Goal: Information Seeking & Learning: Learn about a topic

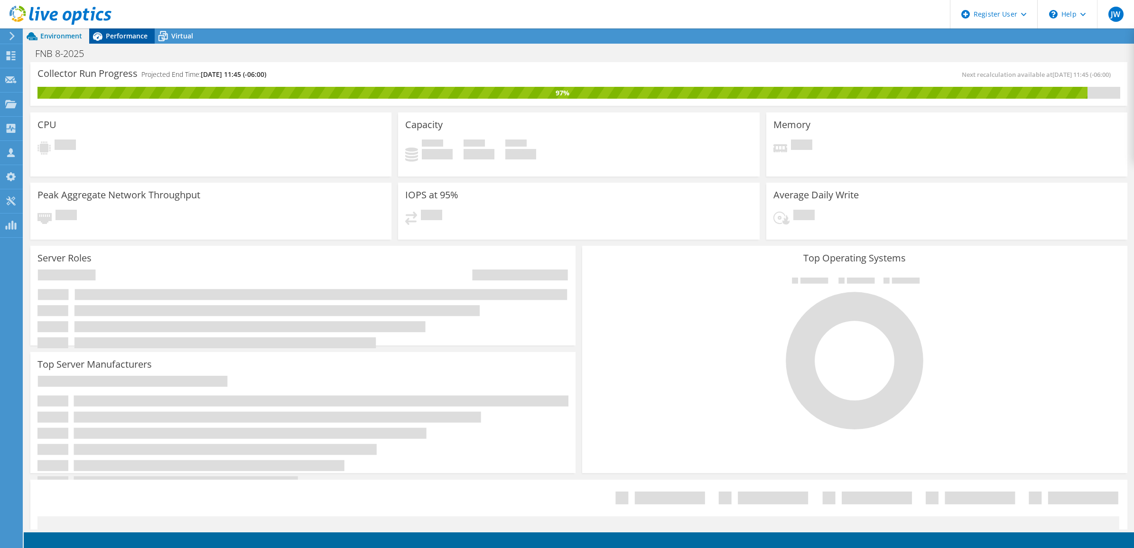
click at [141, 36] on span "Performance" at bounding box center [127, 35] width 42 height 9
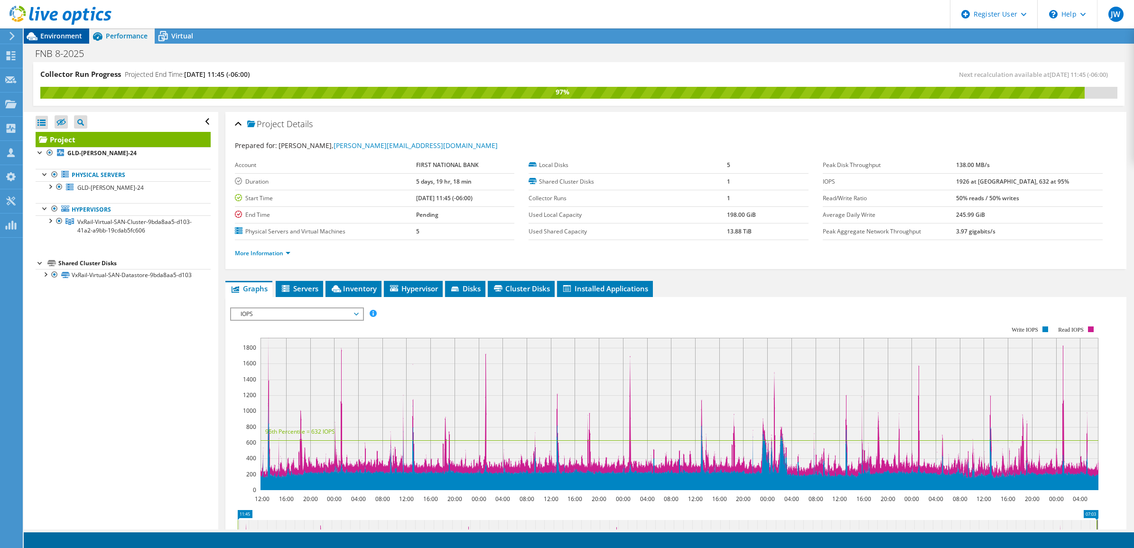
click at [65, 38] on span "Environment" at bounding box center [61, 35] width 42 height 9
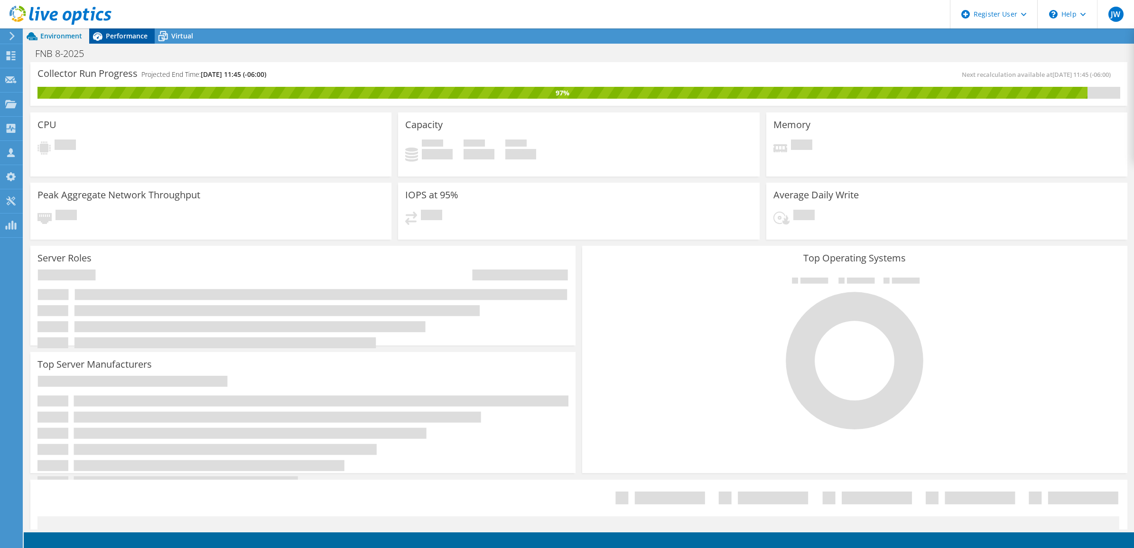
click at [93, 36] on icon at bounding box center [97, 36] width 17 height 17
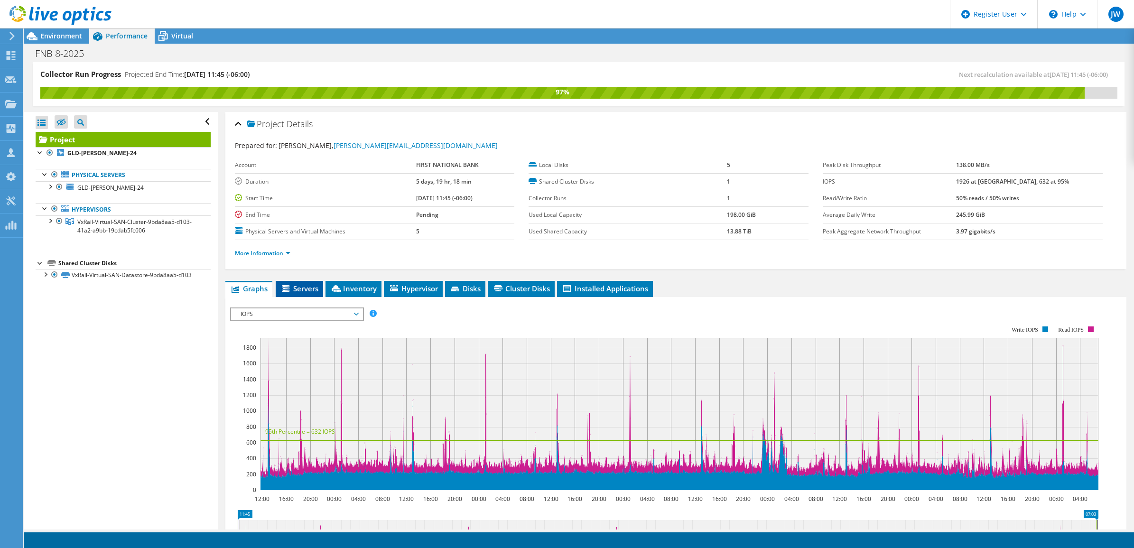
click at [316, 288] on span "Servers" at bounding box center [299, 288] width 38 height 9
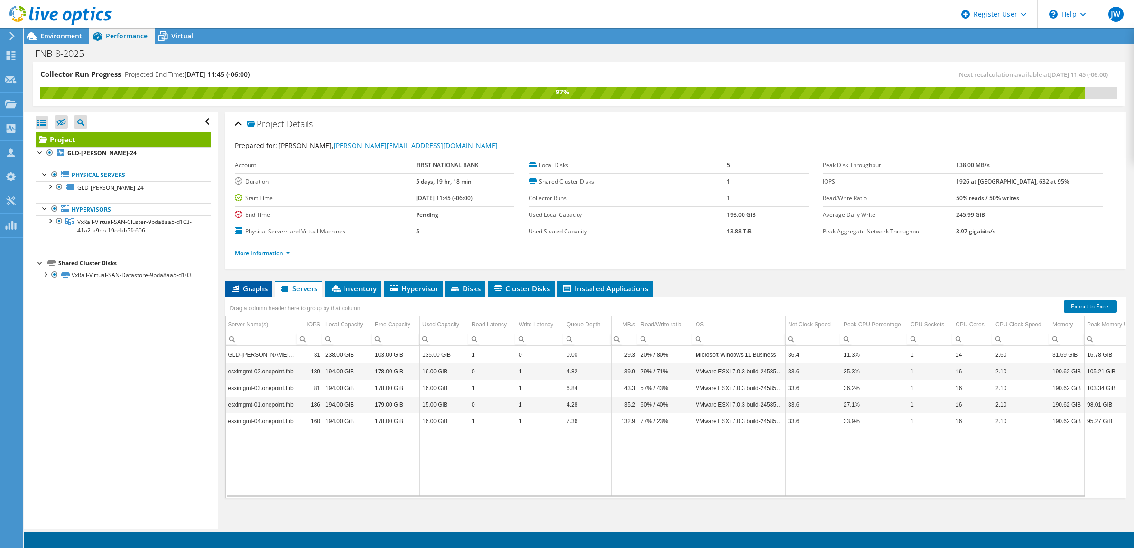
click at [253, 290] on span "Graphs" at bounding box center [248, 288] width 37 height 9
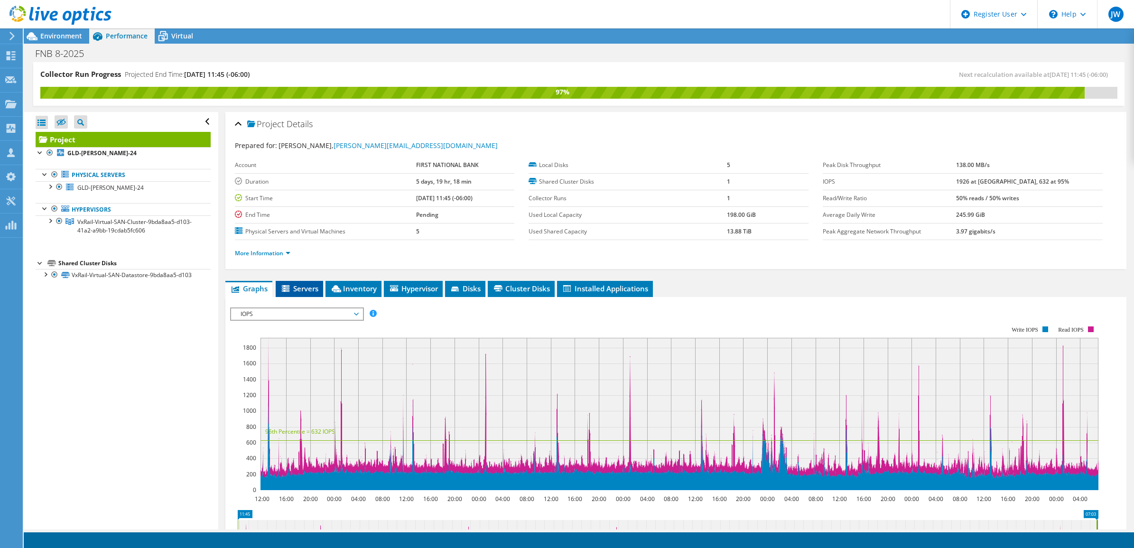
click at [302, 287] on span "Servers" at bounding box center [299, 288] width 38 height 9
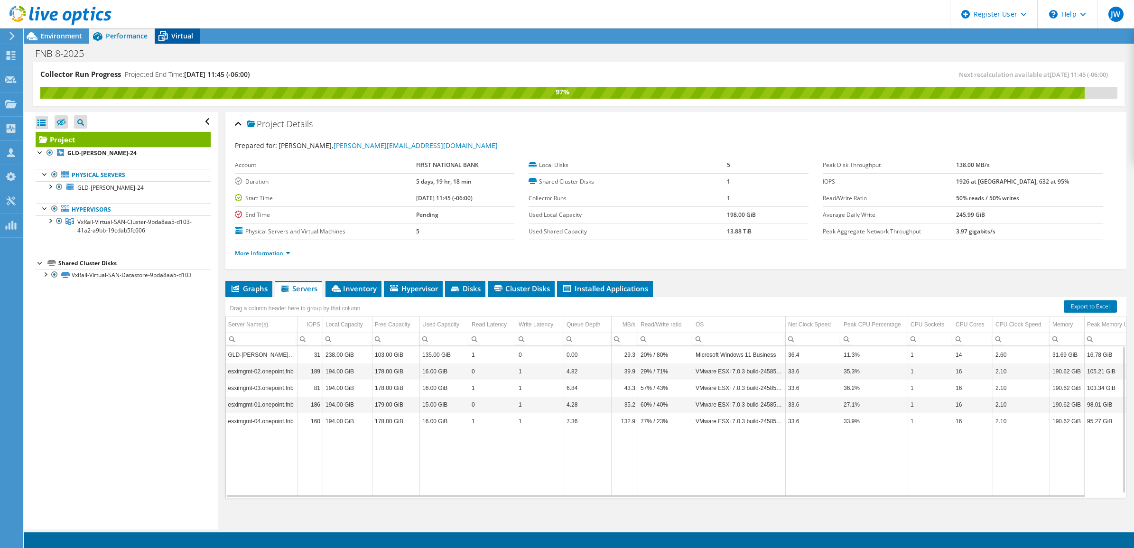
click at [181, 31] on div "Virtual" at bounding box center [178, 35] width 46 height 15
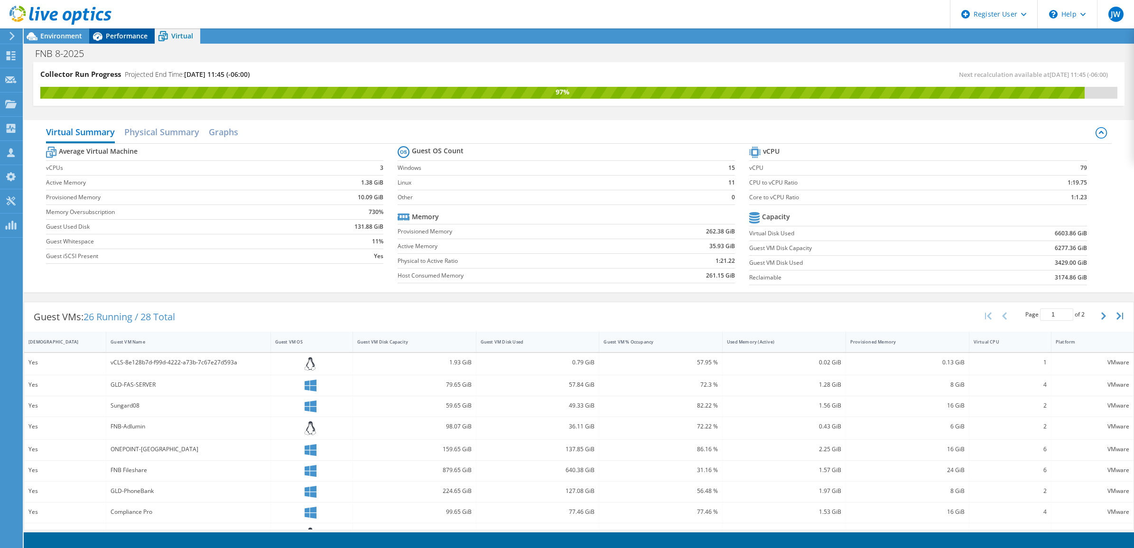
click at [130, 38] on span "Performance" at bounding box center [127, 35] width 42 height 9
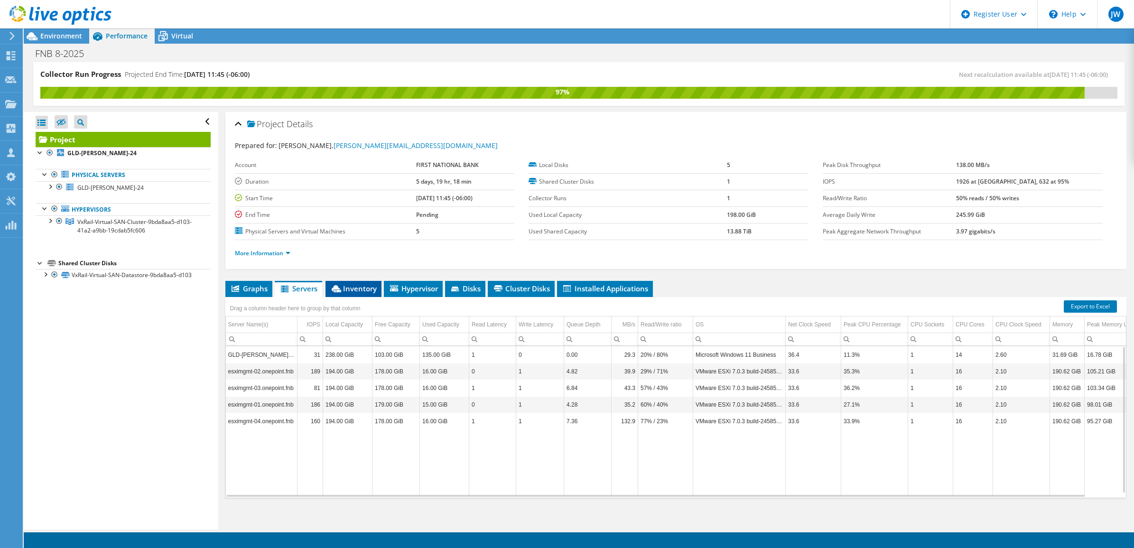
click at [352, 284] on span "Inventory" at bounding box center [353, 288] width 46 height 9
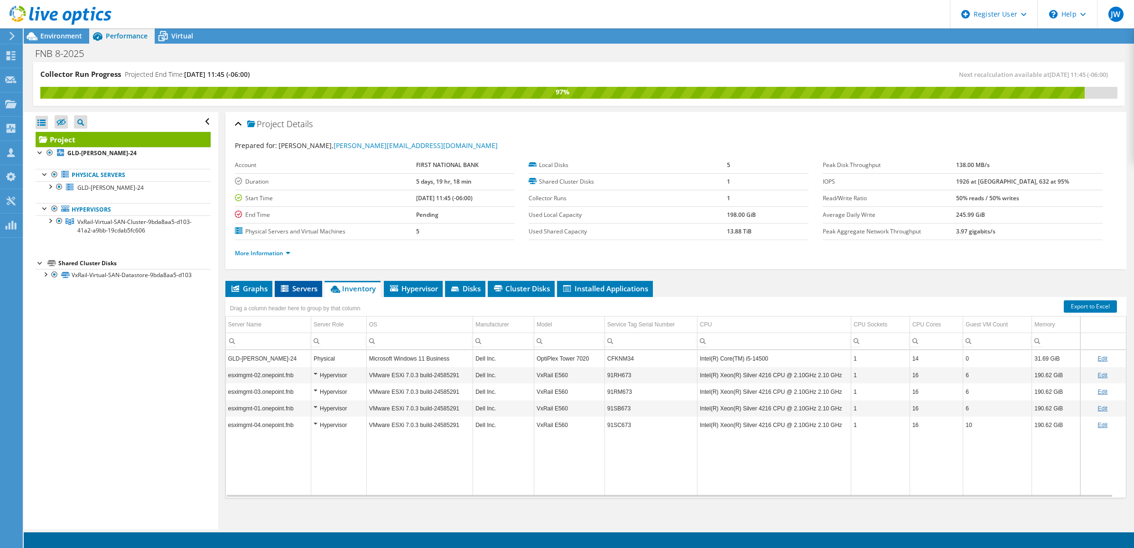
click at [297, 286] on span "Servers" at bounding box center [298, 288] width 38 height 9
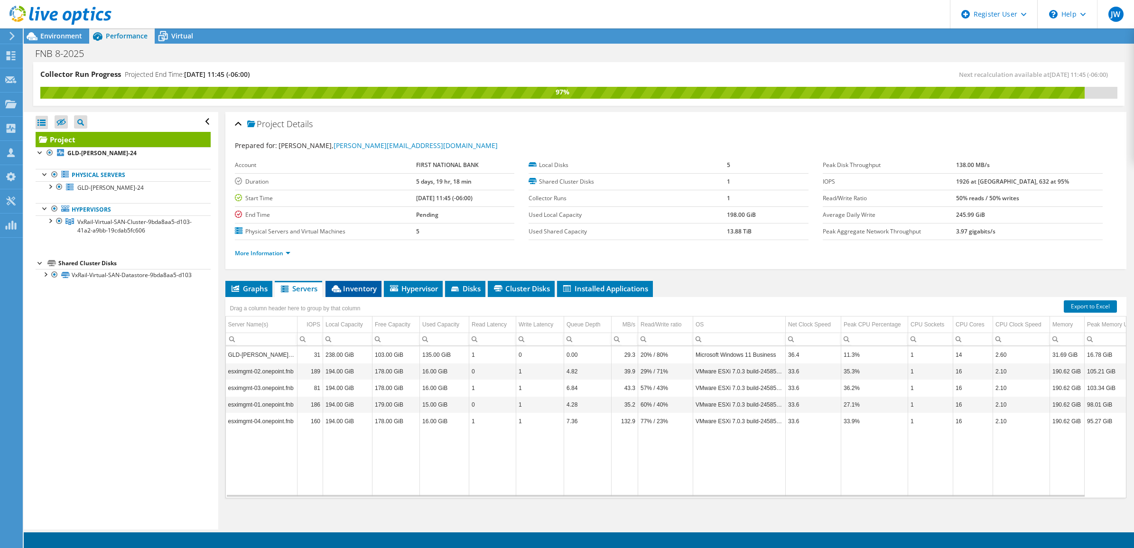
click at [342, 288] on span "Inventory" at bounding box center [353, 288] width 46 height 9
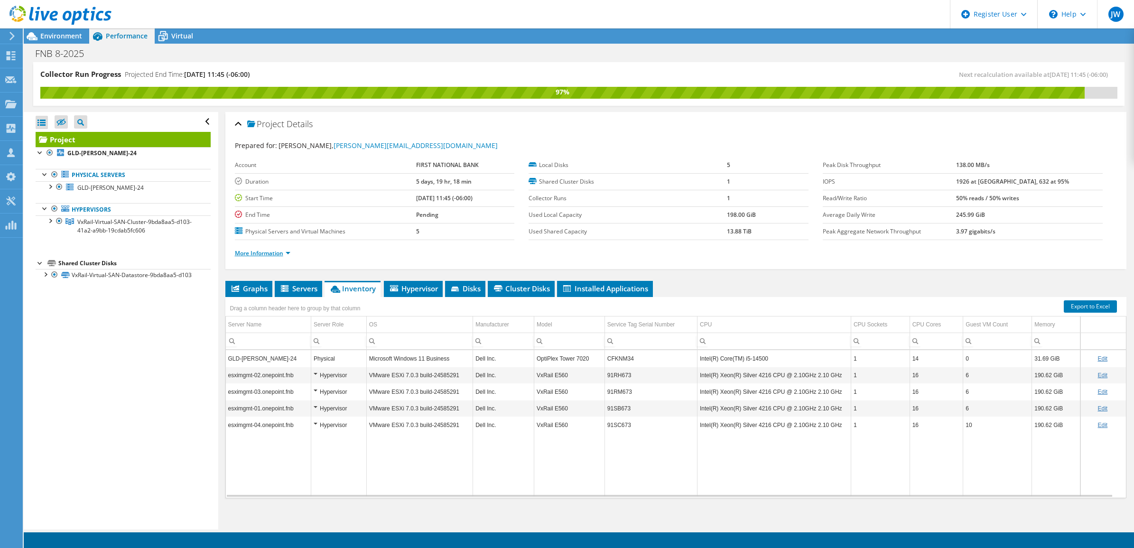
click at [280, 250] on link "More Information" at bounding box center [263, 253] width 56 height 8
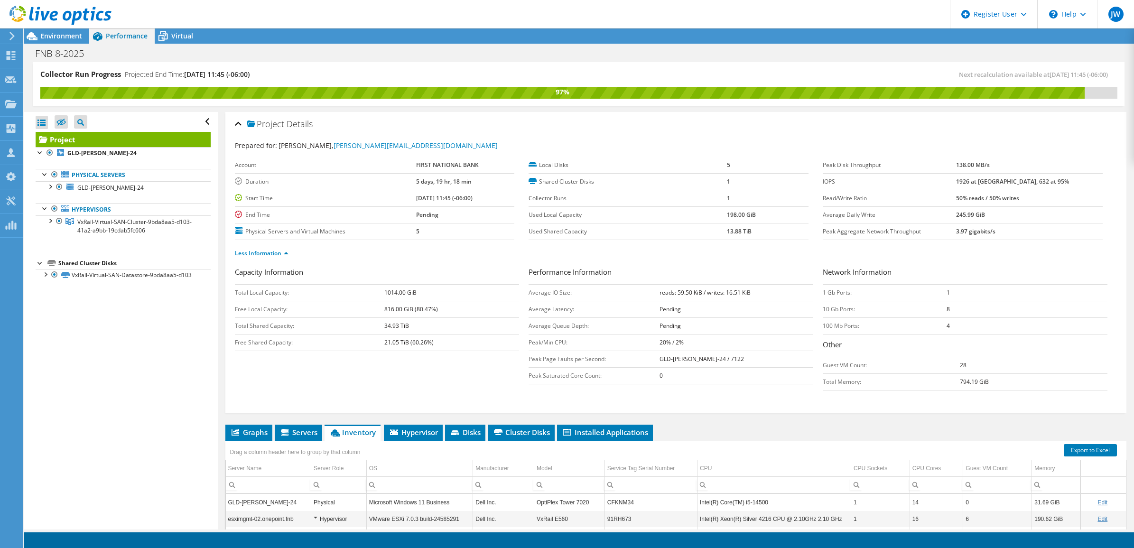
click at [278, 254] on link "Less Information" at bounding box center [262, 253] width 54 height 8
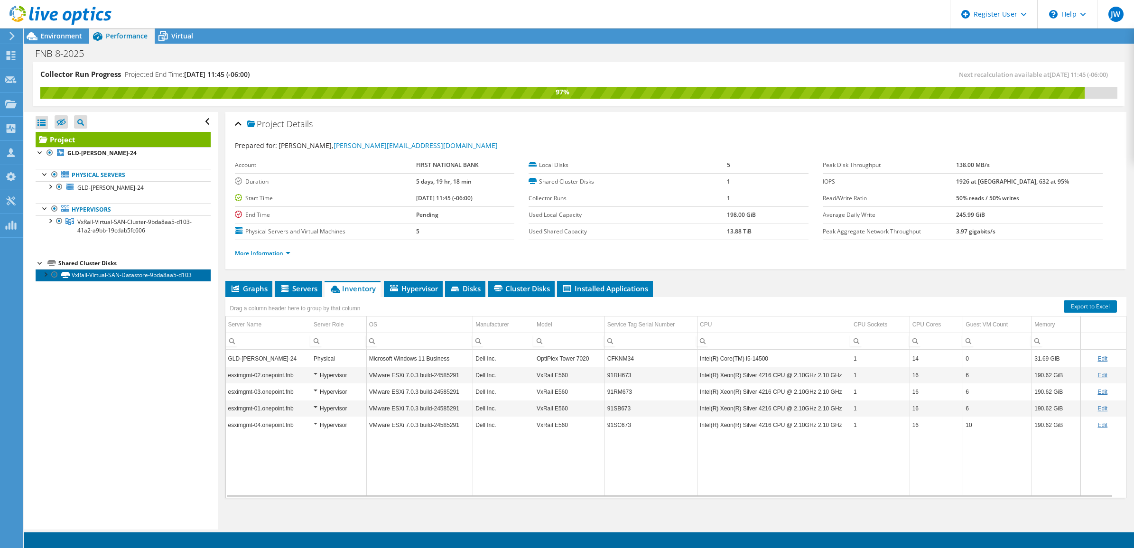
click at [184, 280] on link "VxRail-Virtual-SAN-Datastore-9bda8aa5-d103" at bounding box center [123, 275] width 175 height 12
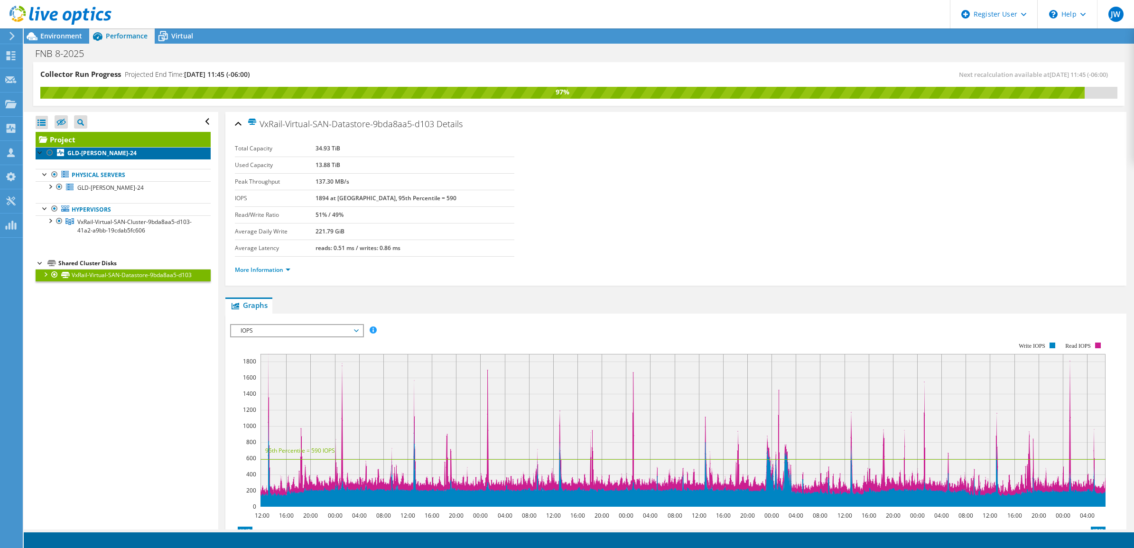
click at [130, 157] on link "GLD-[PERSON_NAME]-24" at bounding box center [123, 153] width 175 height 12
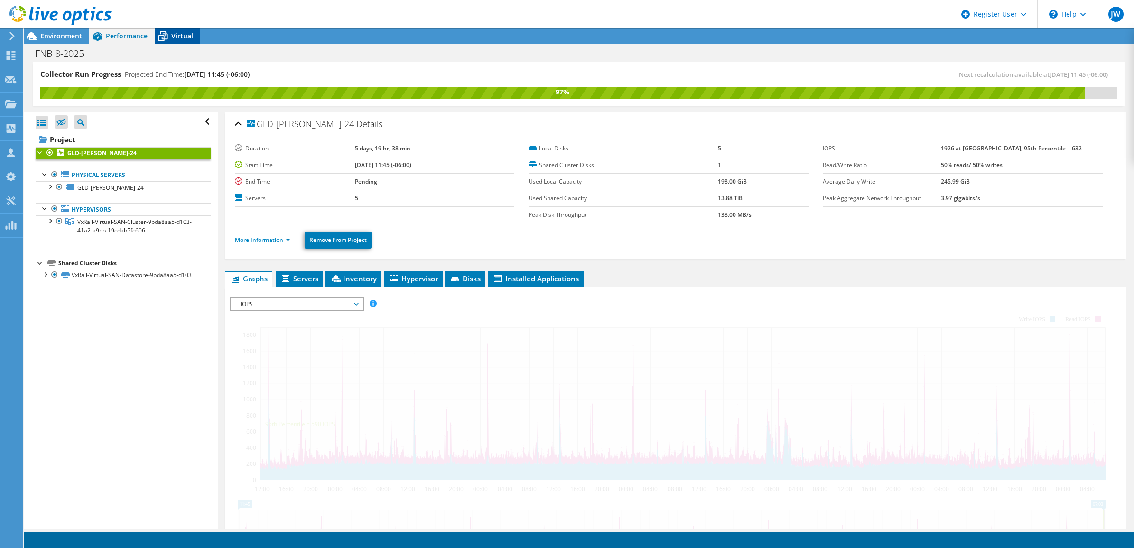
click at [171, 39] on icon at bounding box center [163, 36] width 17 height 17
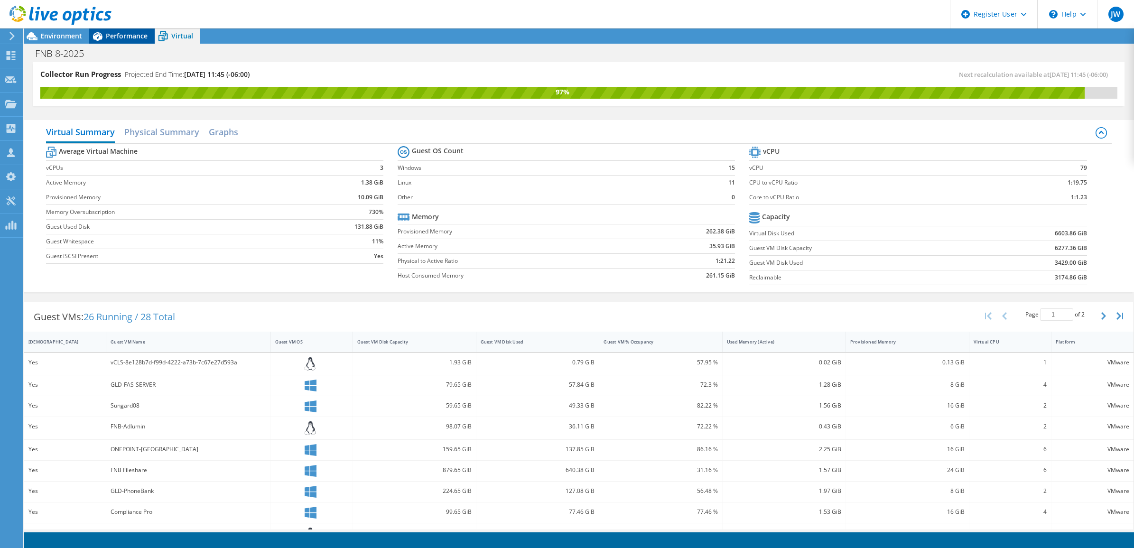
click at [136, 36] on span "Performance" at bounding box center [127, 35] width 42 height 9
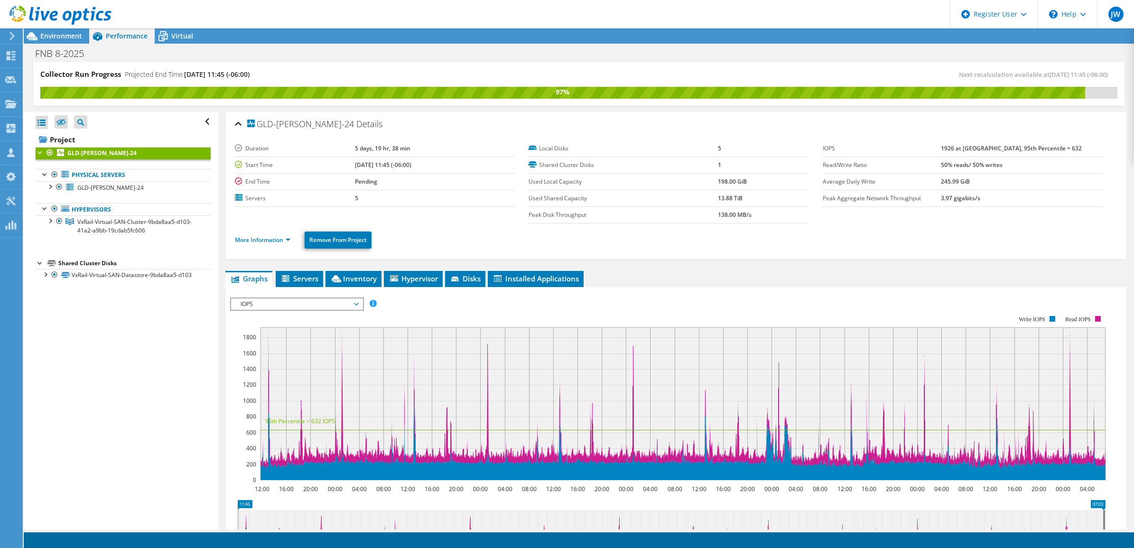
click at [305, 298] on span "IOPS" at bounding box center [297, 303] width 122 height 11
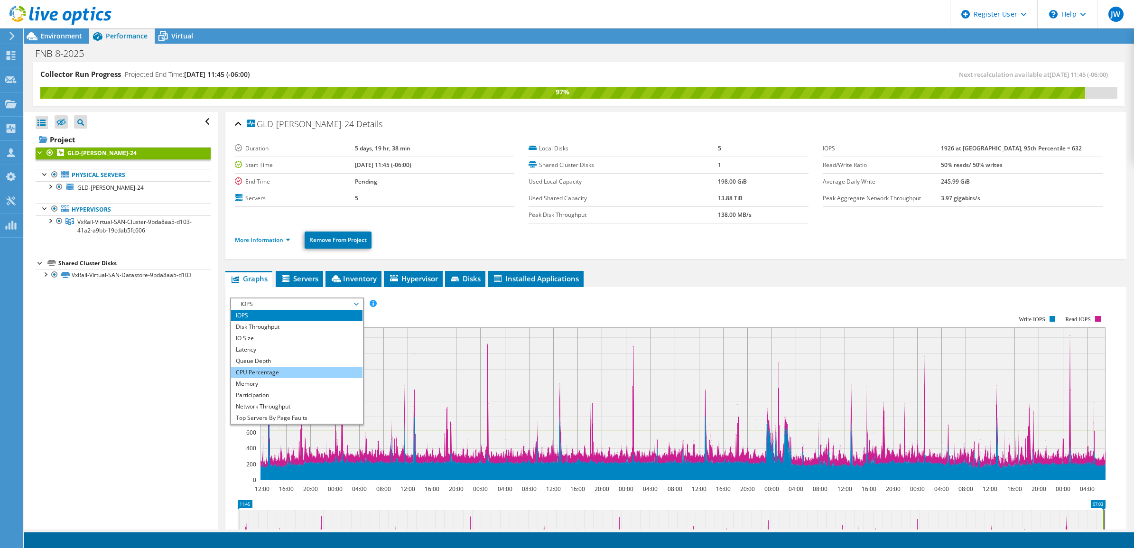
click at [299, 368] on li "CPU Percentage" at bounding box center [296, 372] width 131 height 11
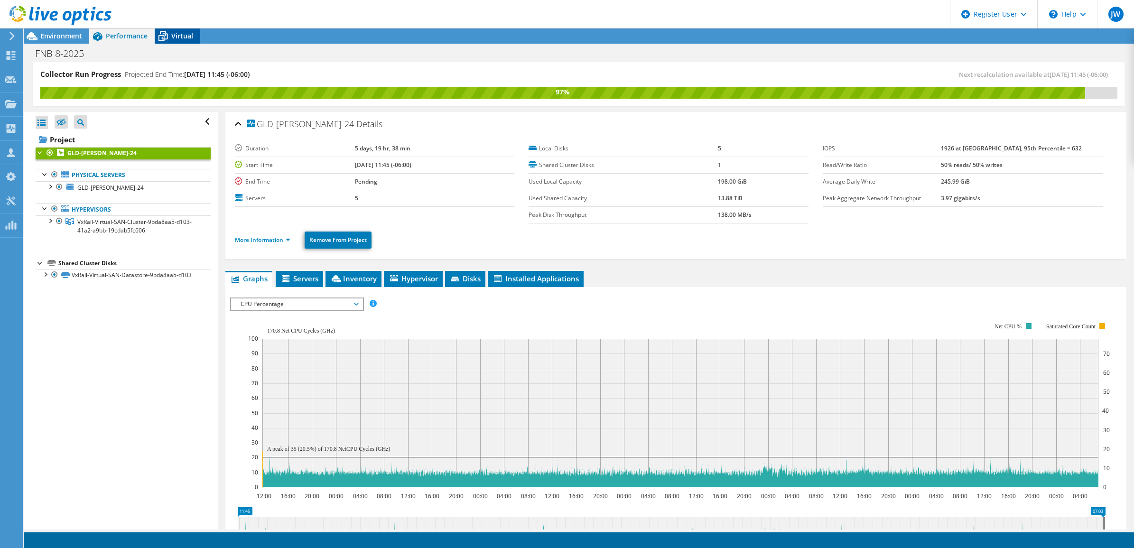
click at [174, 38] on span "Virtual" at bounding box center [182, 35] width 22 height 9
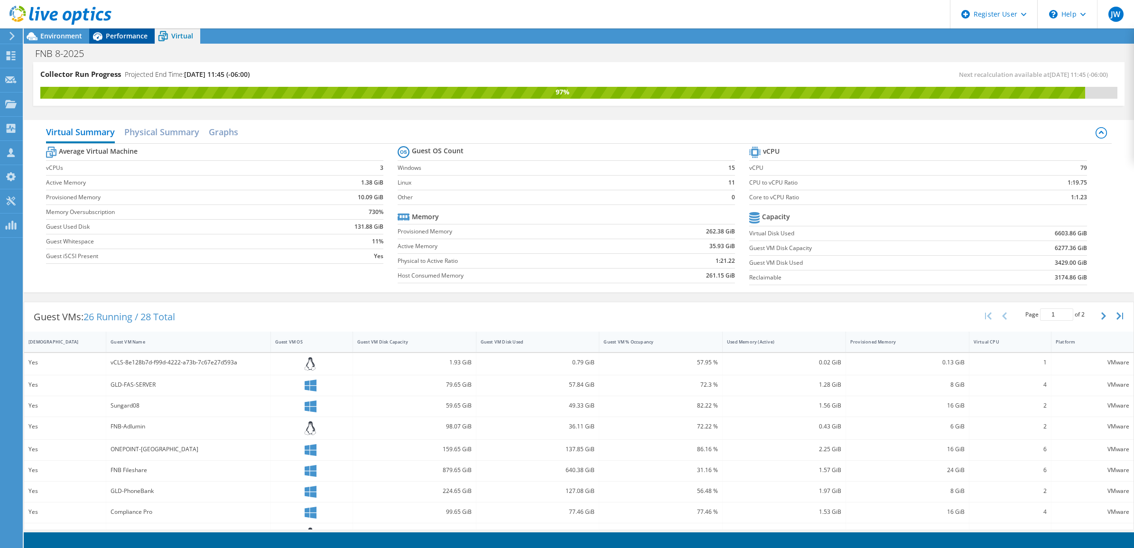
click at [134, 34] on span "Performance" at bounding box center [127, 35] width 42 height 9
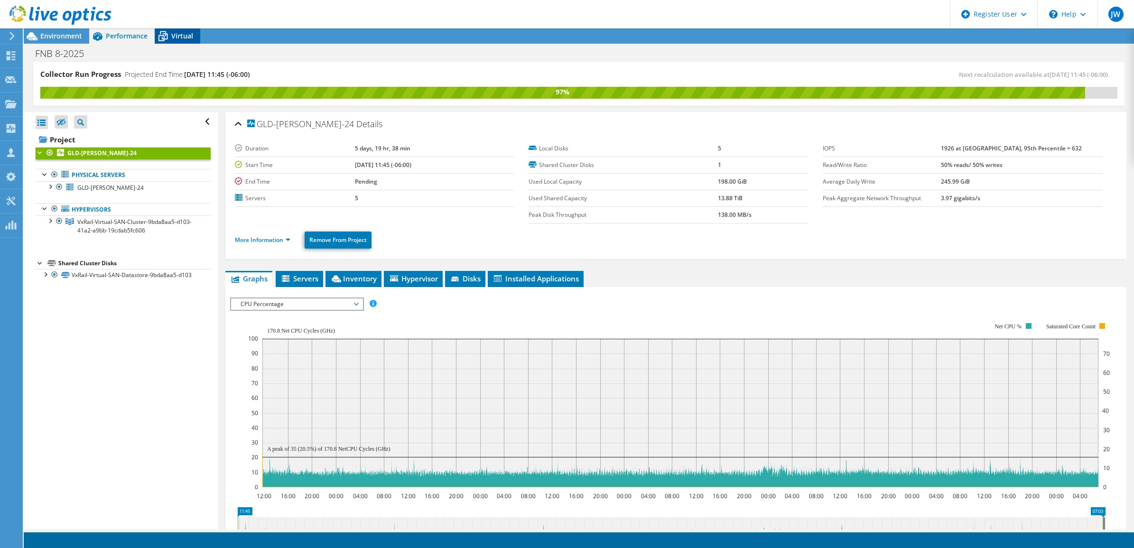
click at [173, 41] on div "Virtual" at bounding box center [178, 35] width 46 height 15
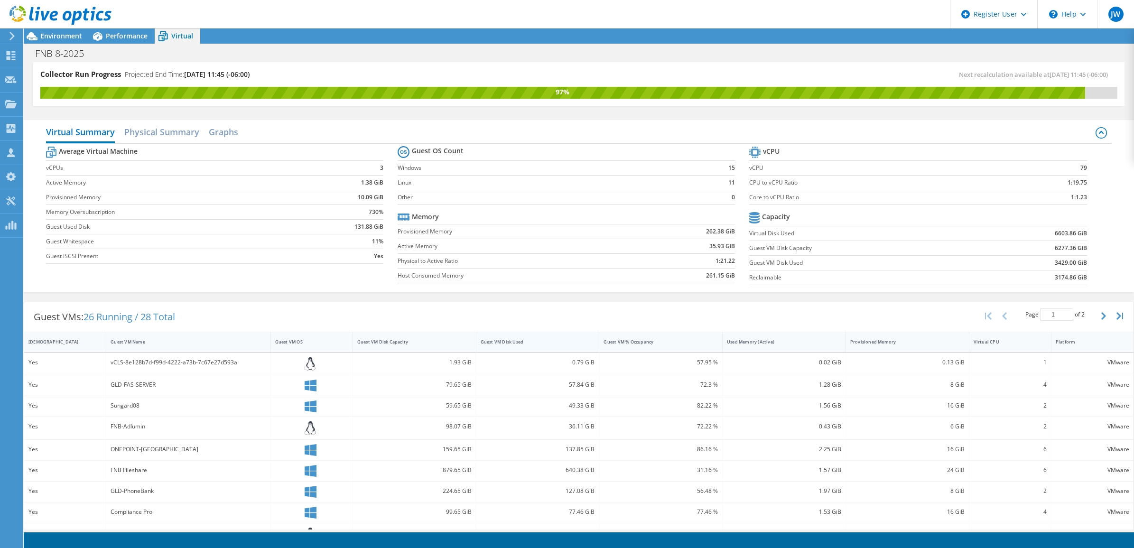
click at [549, 337] on div "Guest VM Disk Used" at bounding box center [531, 341] width 111 height 15
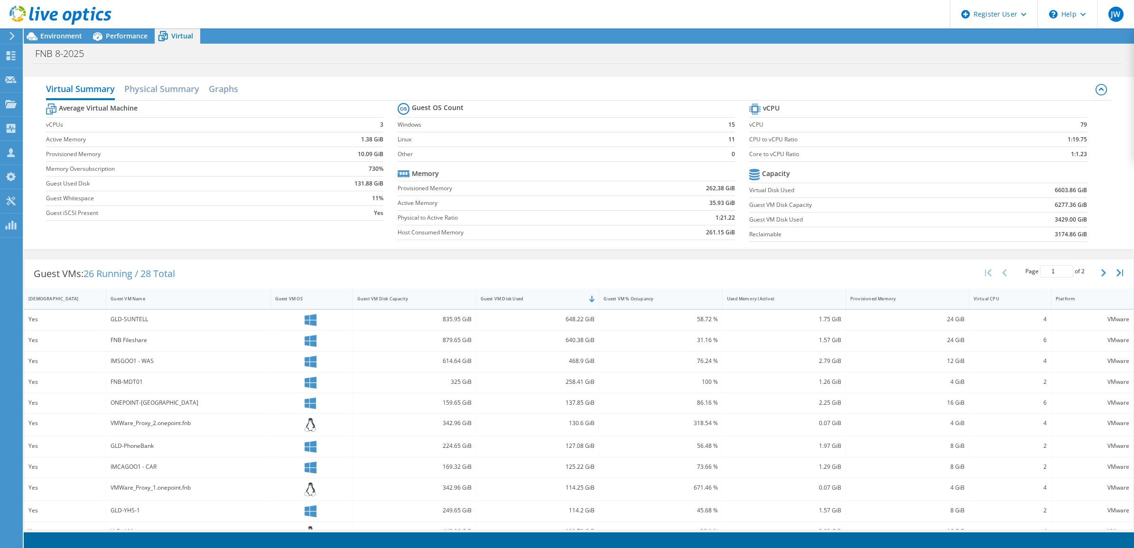
scroll to position [59, 0]
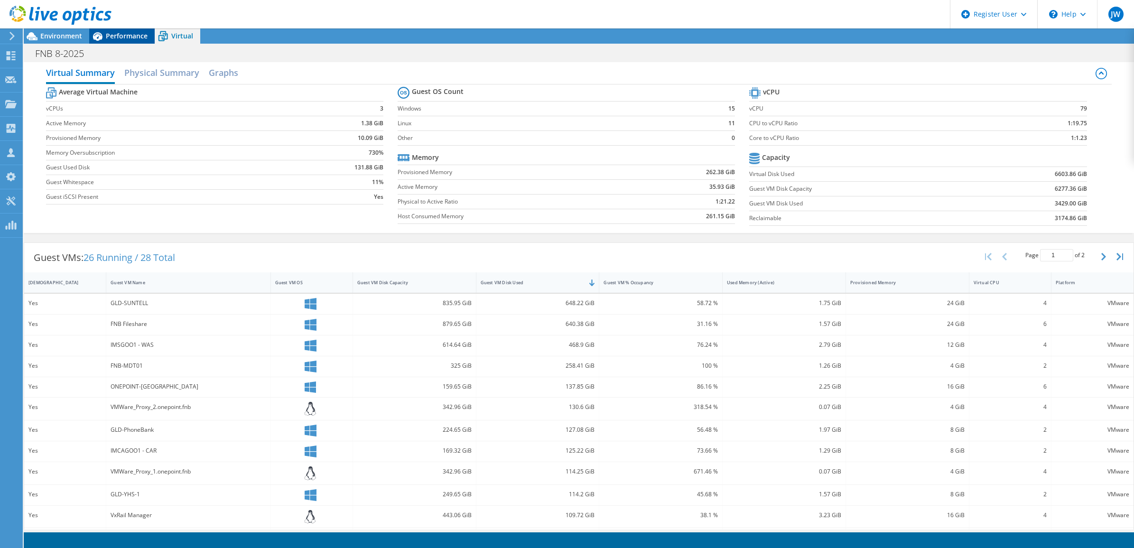
click at [126, 37] on span "Performance" at bounding box center [127, 35] width 42 height 9
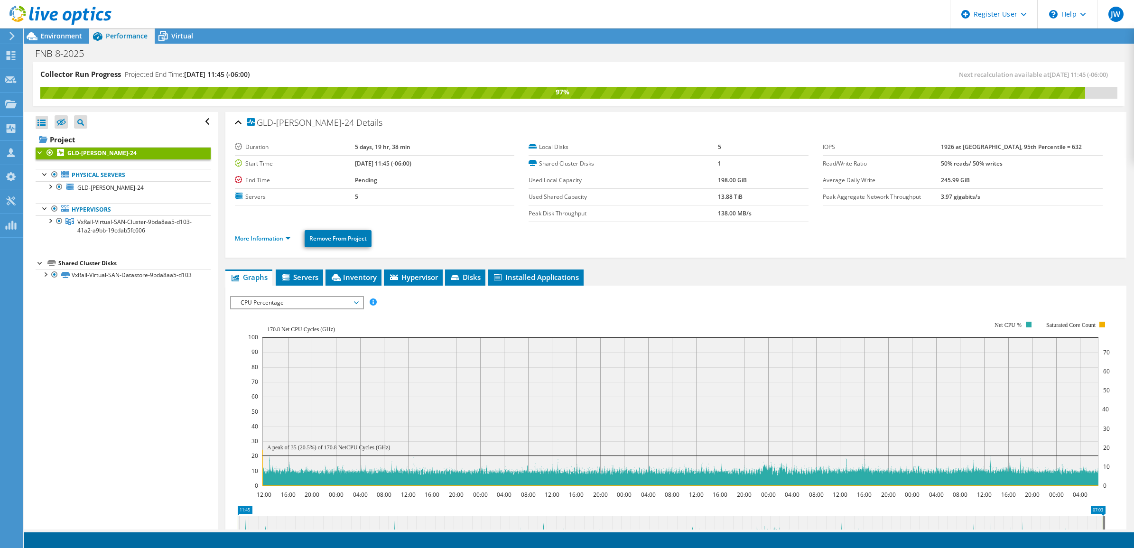
scroll to position [0, 0]
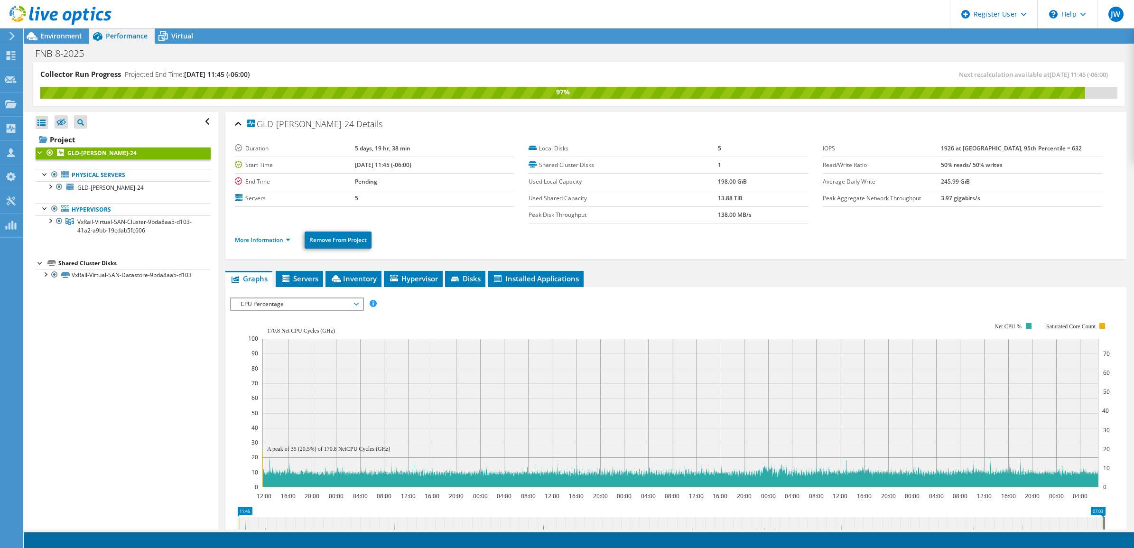
click at [281, 303] on span "CPU Percentage" at bounding box center [297, 303] width 122 height 11
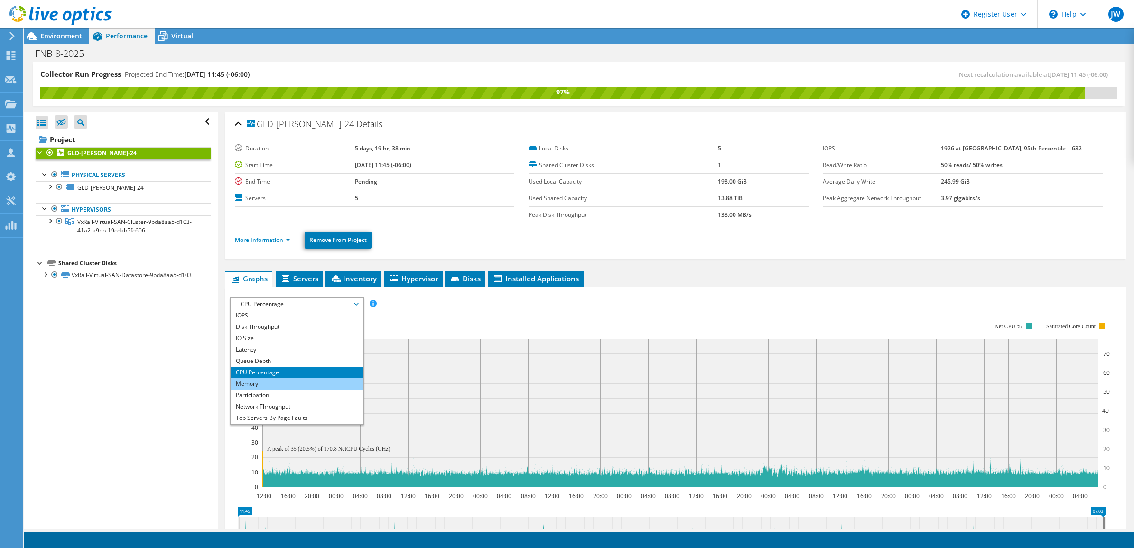
click at [316, 387] on li "Memory" at bounding box center [296, 383] width 131 height 11
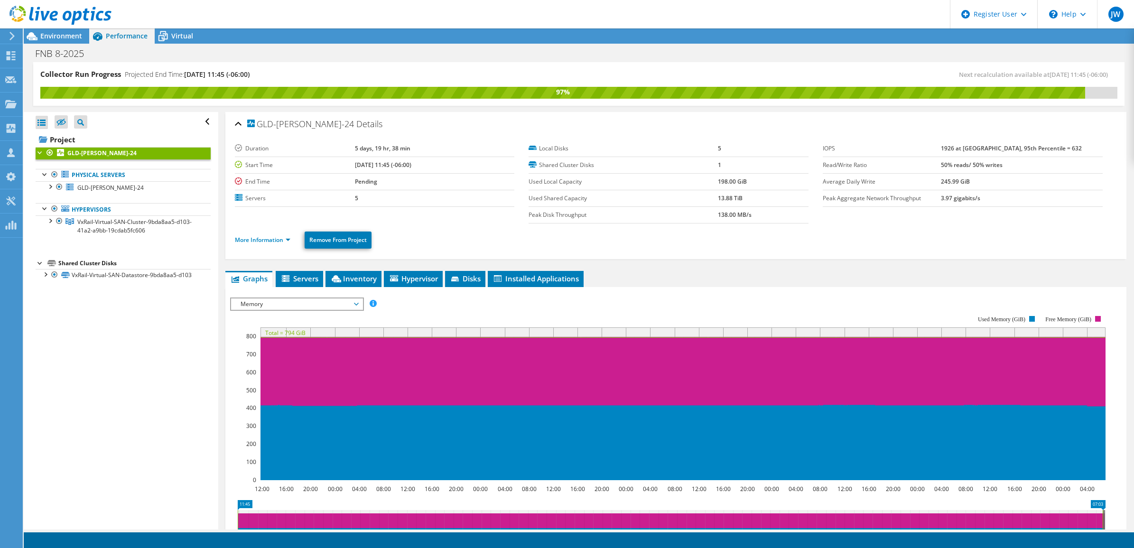
click at [295, 302] on span "Memory" at bounding box center [297, 303] width 122 height 11
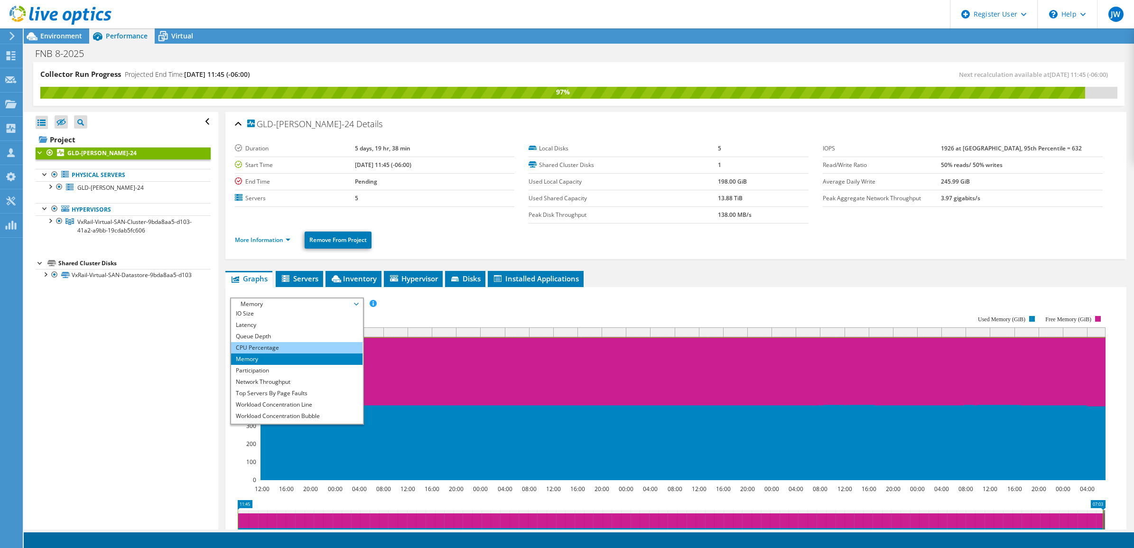
scroll to position [34, 0]
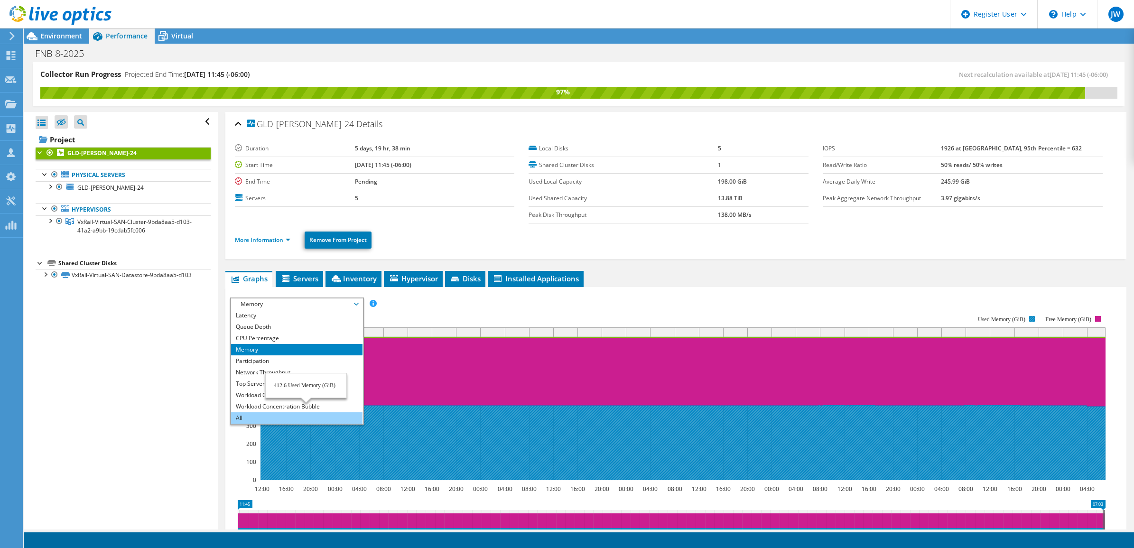
click at [304, 413] on li "All" at bounding box center [296, 417] width 131 height 11
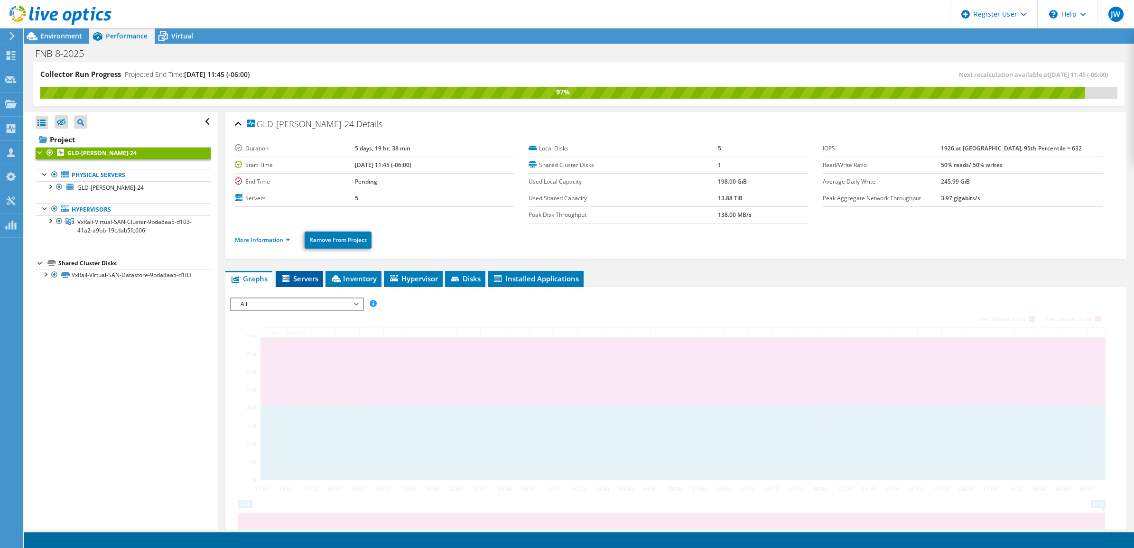
click at [302, 280] on span "Servers" at bounding box center [299, 278] width 38 height 9
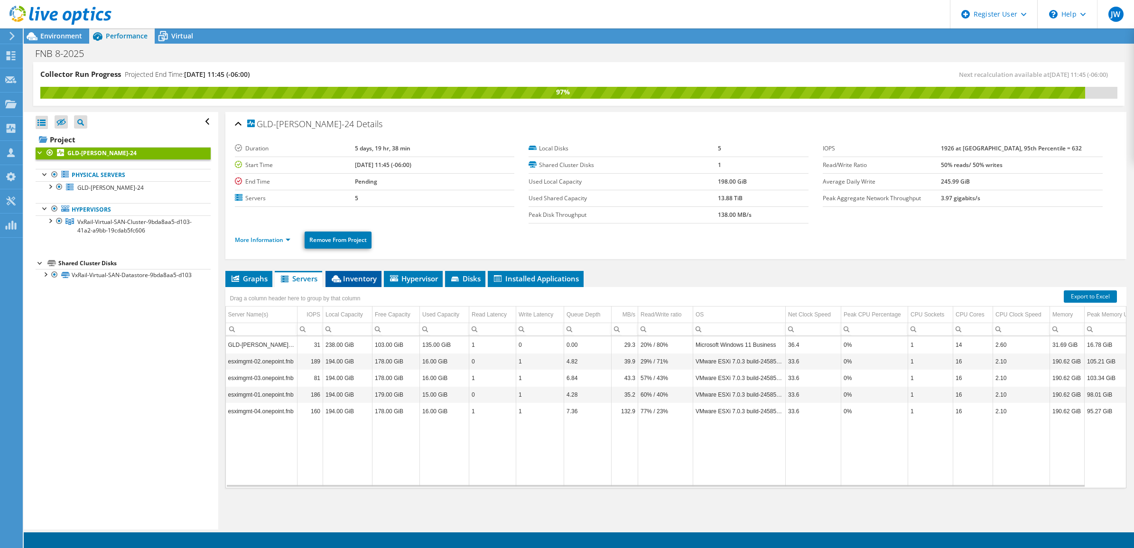
click at [371, 278] on span "Inventory" at bounding box center [353, 278] width 46 height 9
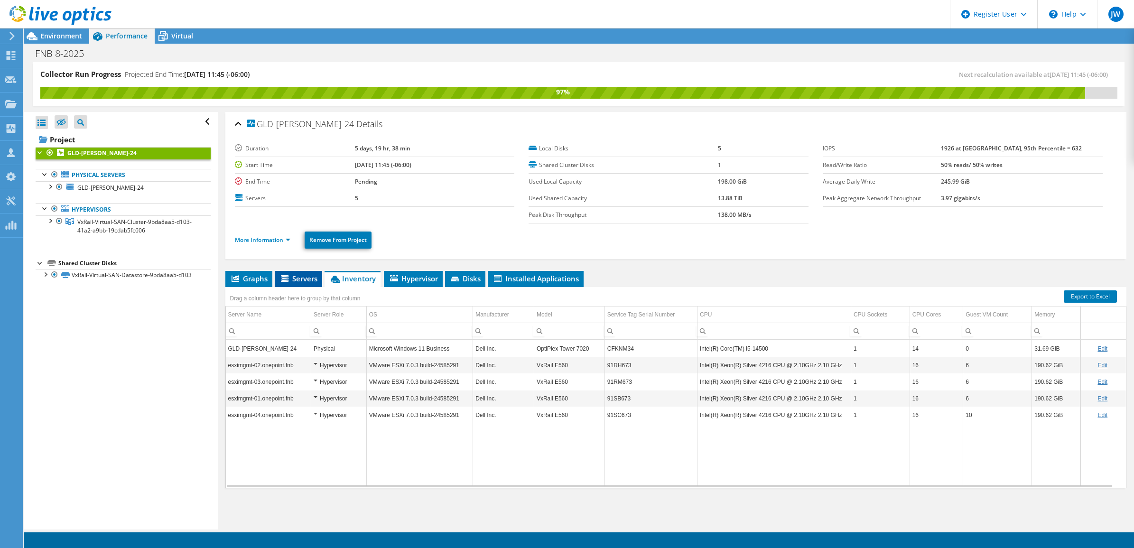
click at [306, 285] on li "Servers" at bounding box center [298, 279] width 47 height 16
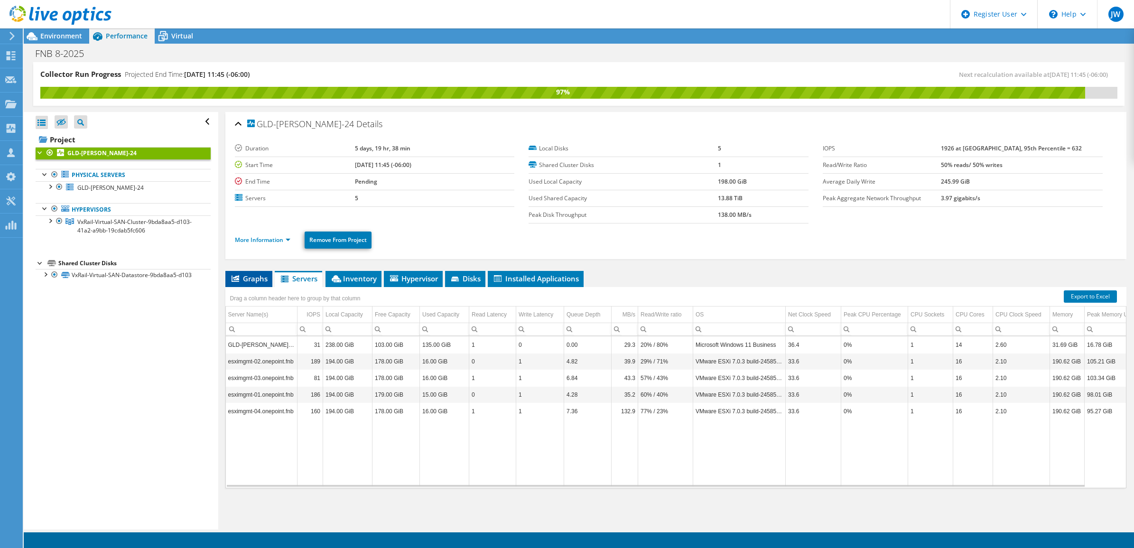
click at [254, 280] on span "Graphs" at bounding box center [248, 278] width 37 height 9
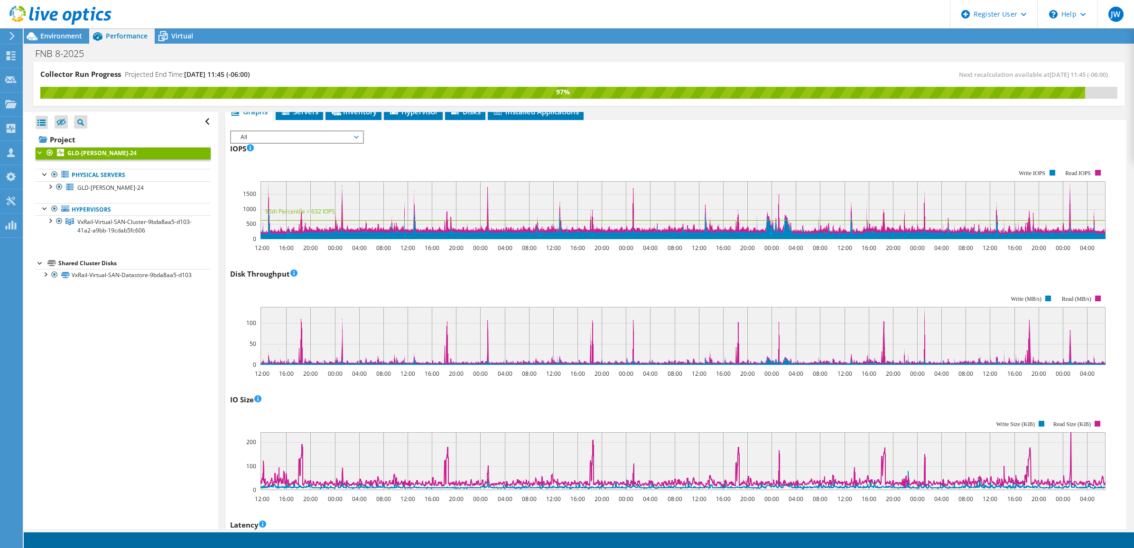
scroll to position [0, 0]
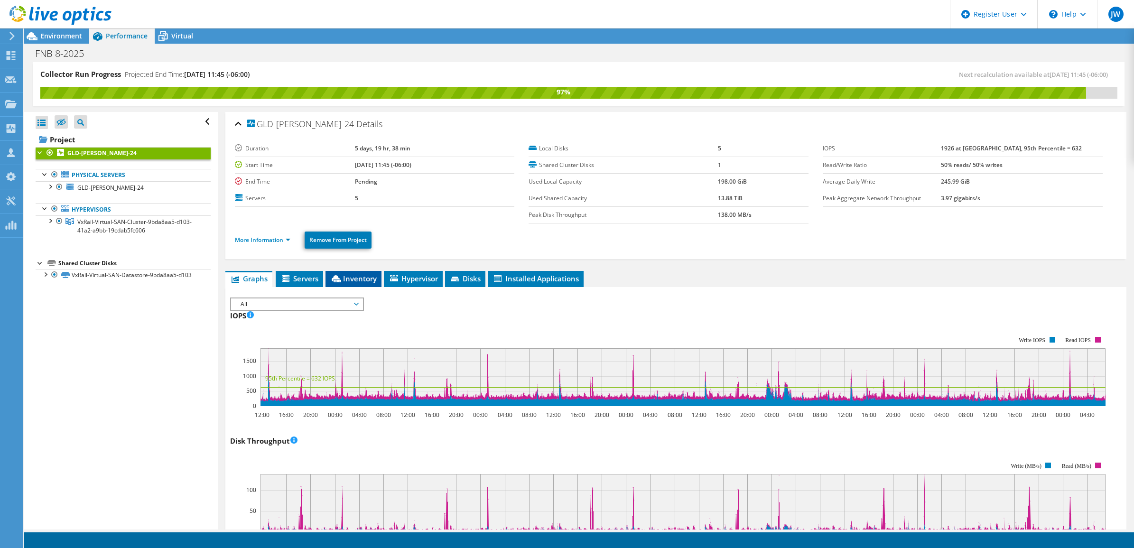
click at [343, 281] on span "Inventory" at bounding box center [353, 278] width 46 height 9
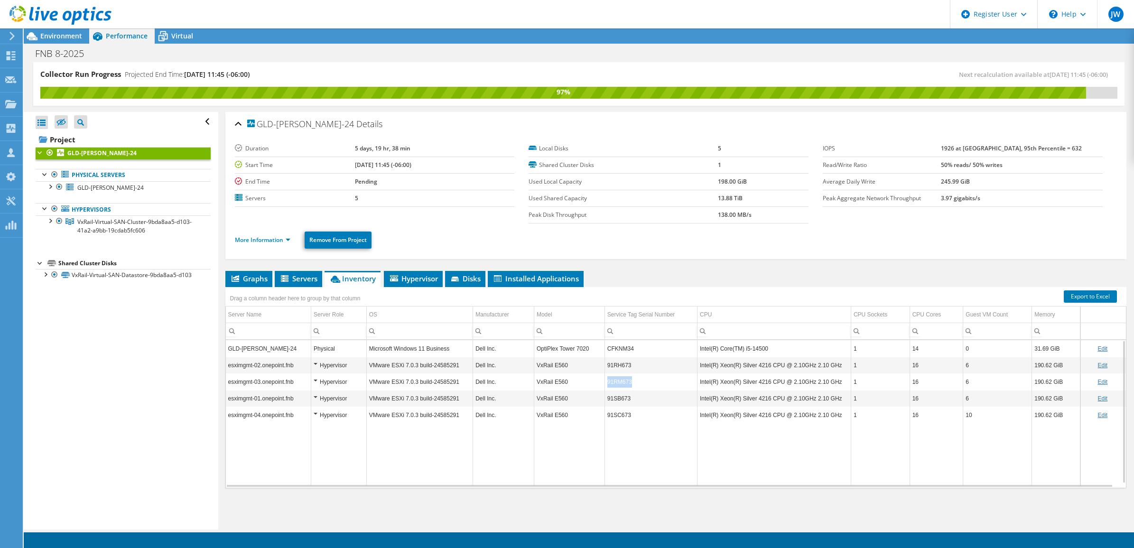
copy tr "91RM673"
drag, startPoint x: 641, startPoint y: 383, endPoint x: 601, endPoint y: 383, distance: 39.8
click at [601, 383] on tr "esximgmt-03.onepoint.fnb Hypervisor VMware ESXi 7.0.3 build-24585291 Dell Inc. …" at bounding box center [676, 381] width 900 height 17
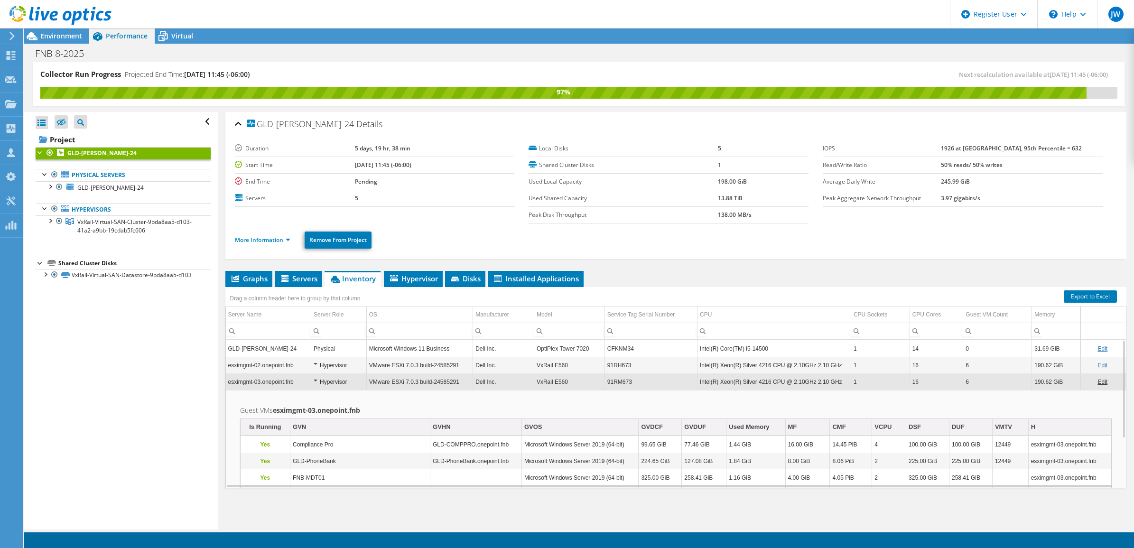
click at [347, 388] on div "Hypervisor" at bounding box center [339, 381] width 50 height 11
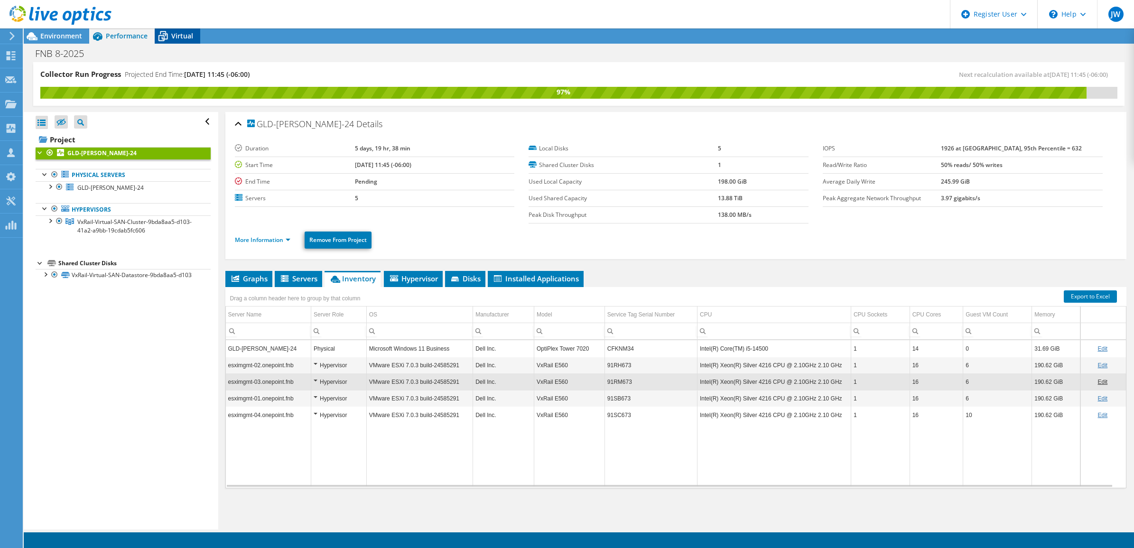
click at [168, 35] on icon at bounding box center [163, 36] width 17 height 17
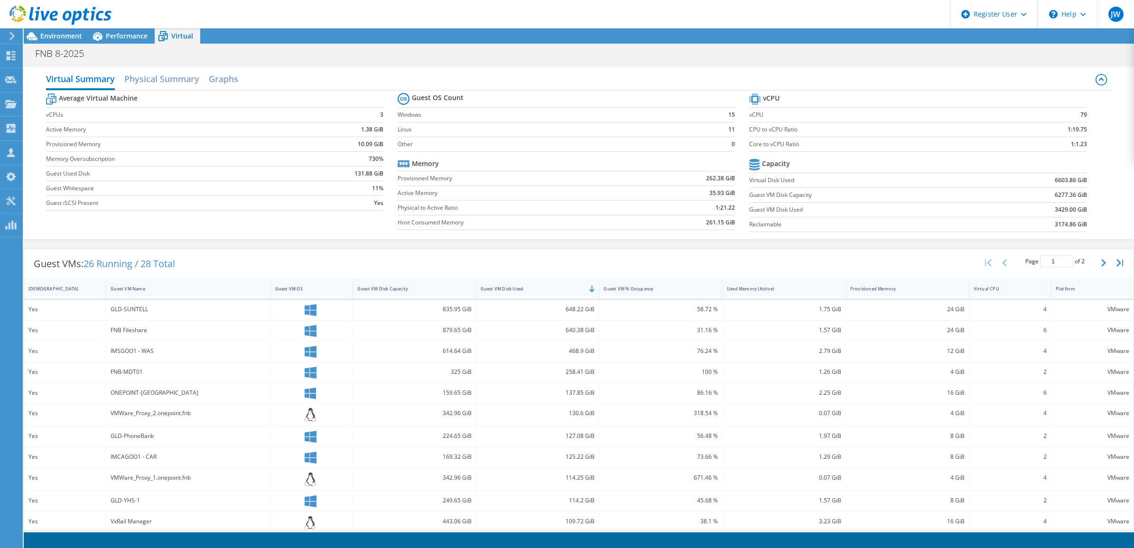
scroll to position [59, 0]
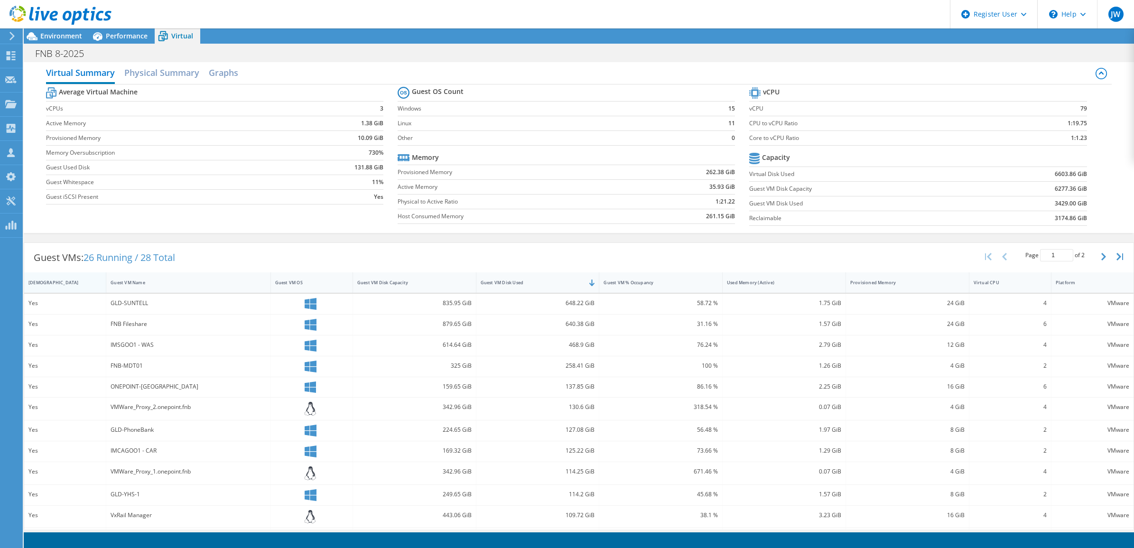
click at [44, 283] on div "[DEMOGRAPHIC_DATA]" at bounding box center [59, 282] width 62 height 6
click at [58, 280] on div "[DEMOGRAPHIC_DATA]" at bounding box center [59, 282] width 62 height 6
click at [549, 287] on div "Guest VM Disk Used" at bounding box center [531, 282] width 111 height 15
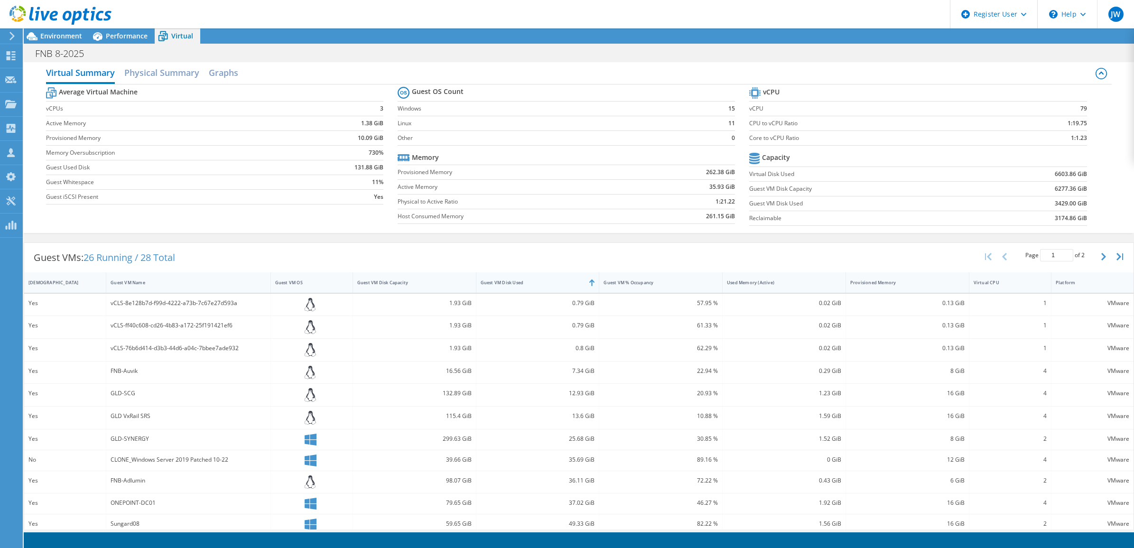
click at [549, 287] on div "Guest VM Disk Used" at bounding box center [531, 282] width 111 height 15
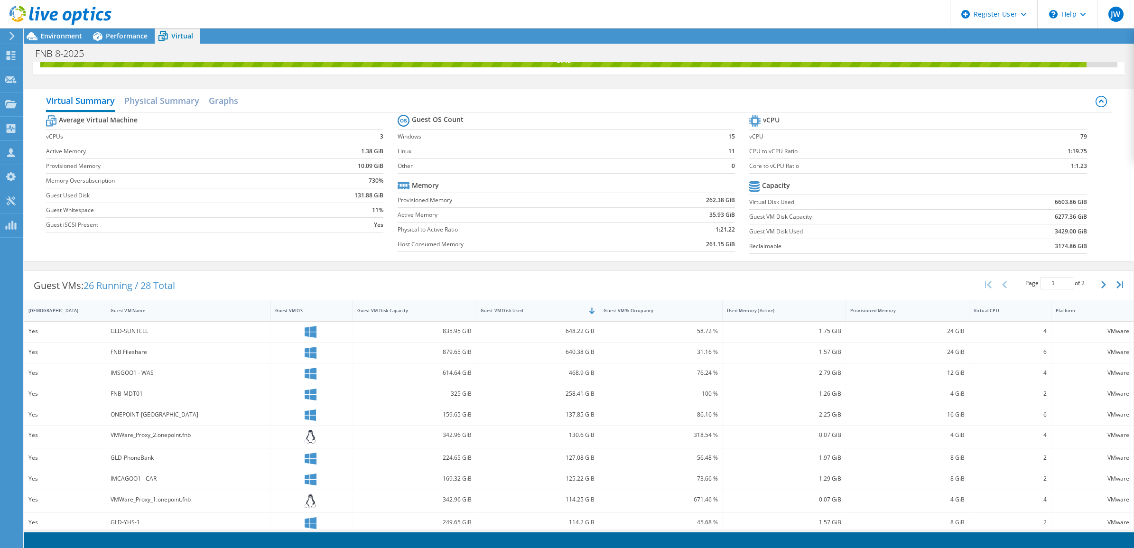
scroll to position [0, 0]
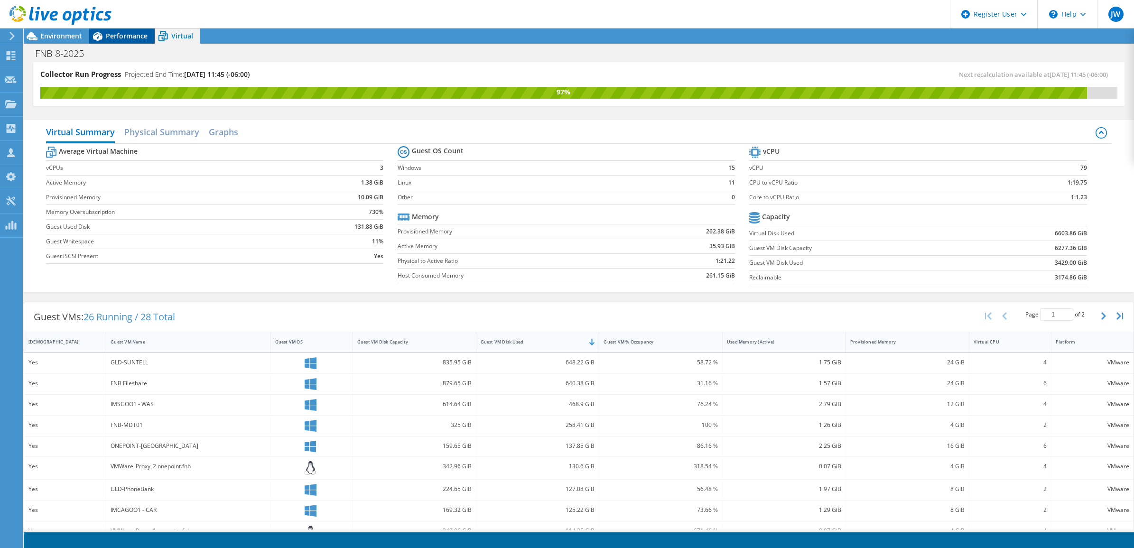
click at [112, 41] on div "Performance" at bounding box center [121, 35] width 65 height 15
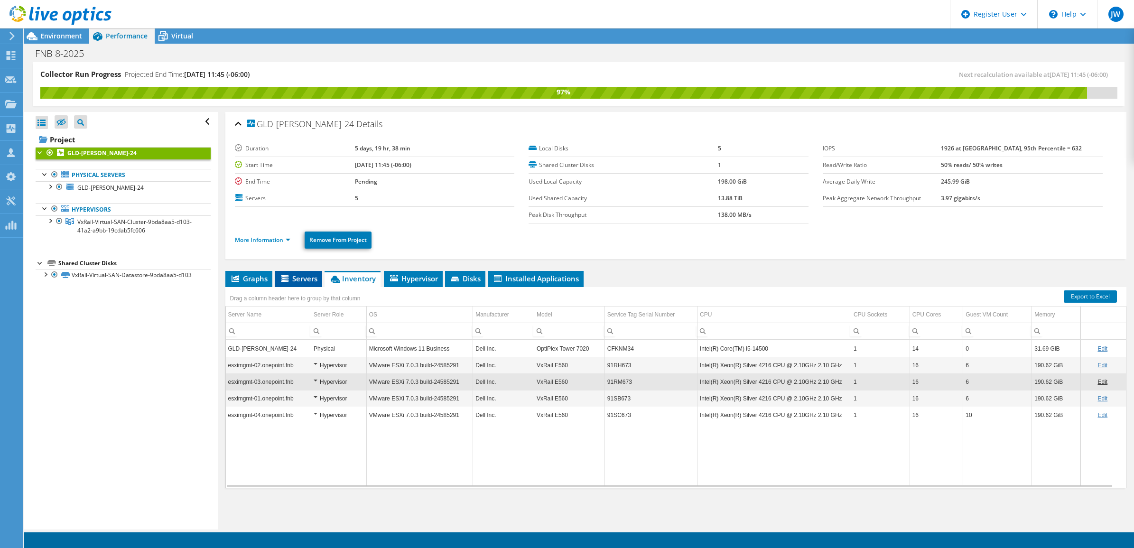
click at [304, 277] on span "Servers" at bounding box center [298, 278] width 38 height 9
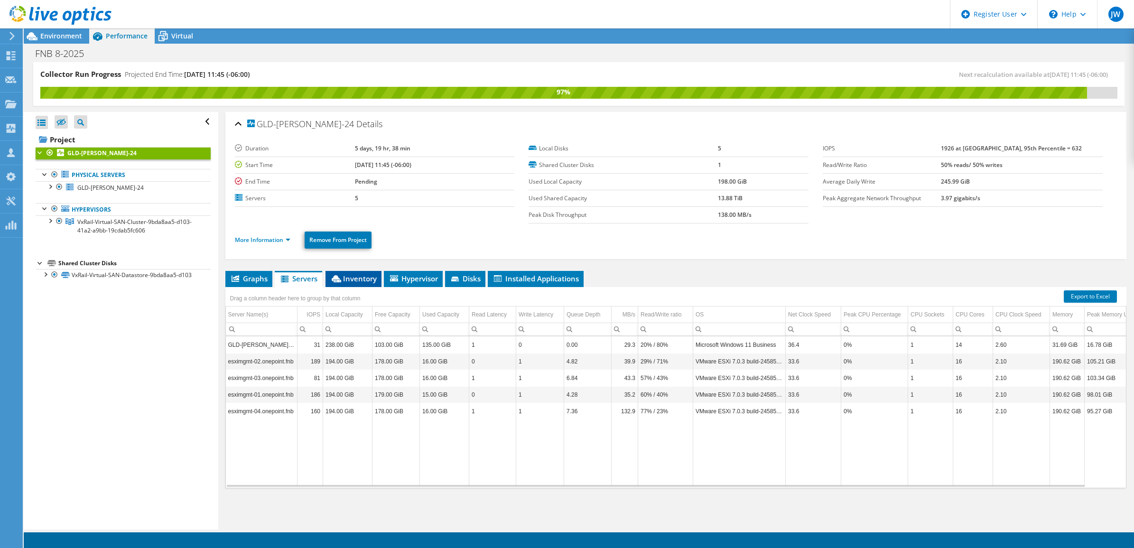
click at [352, 274] on span "Inventory" at bounding box center [353, 278] width 46 height 9
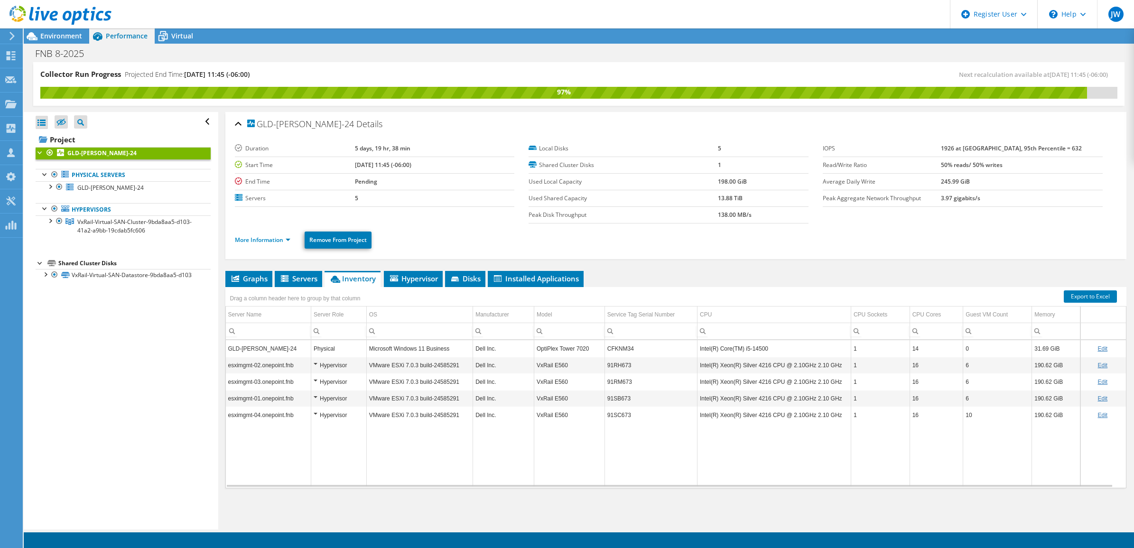
click at [622, 349] on td "CFKNM34" at bounding box center [650, 348] width 93 height 17
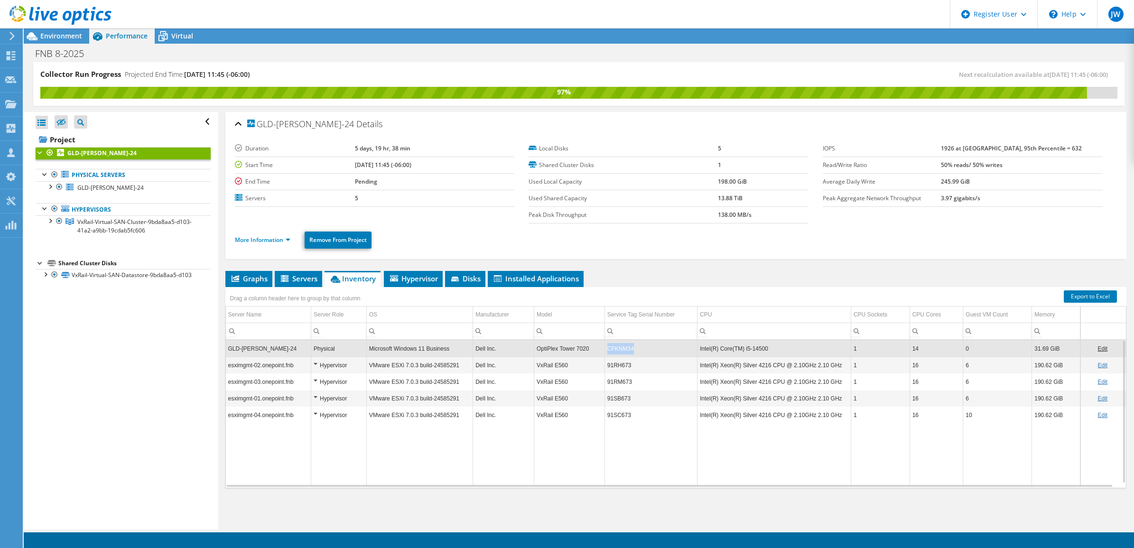
click at [622, 349] on td "CFKNM34" at bounding box center [650, 348] width 93 height 17
copy td "CFKNM34"
click at [621, 271] on ul "Graphs Servers Inventory Hypervisor Disks Cluster Disks Installed Applications" at bounding box center [675, 279] width 901 height 16
click at [50, 188] on div at bounding box center [49, 185] width 9 height 9
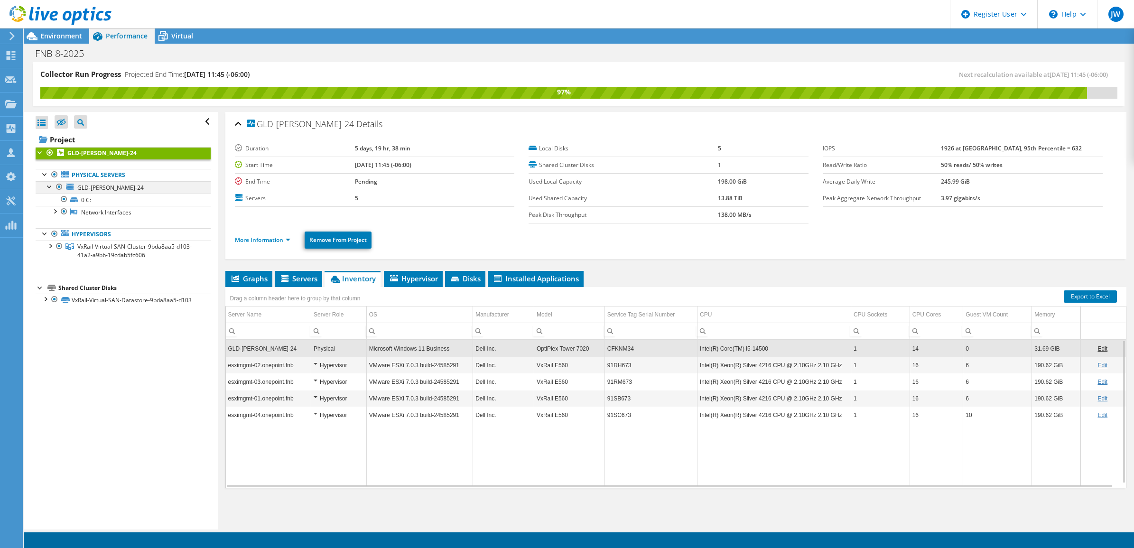
click at [50, 188] on div at bounding box center [49, 185] width 9 height 9
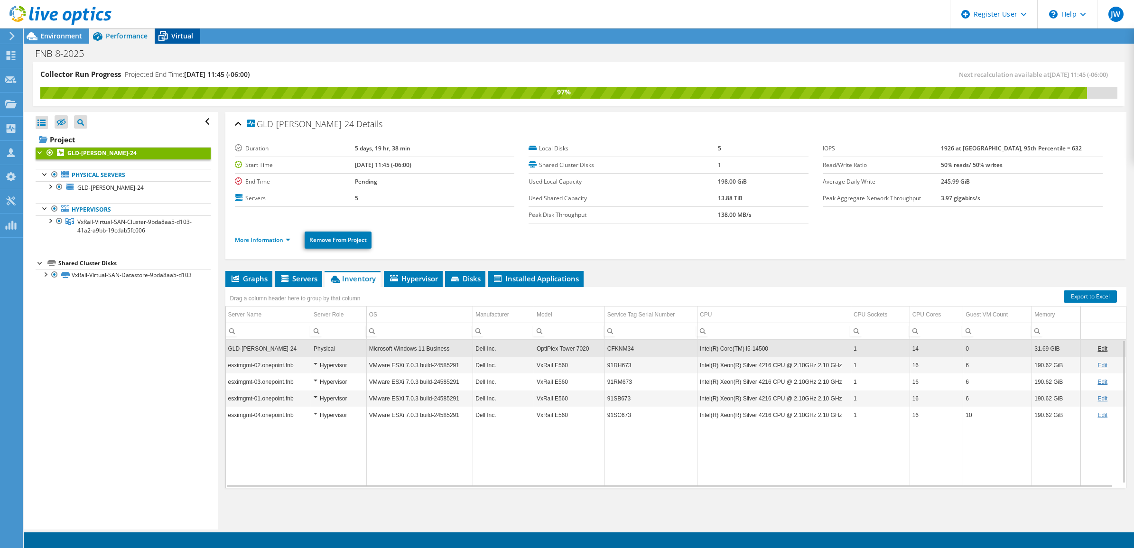
click at [162, 36] on icon at bounding box center [163, 36] width 17 height 17
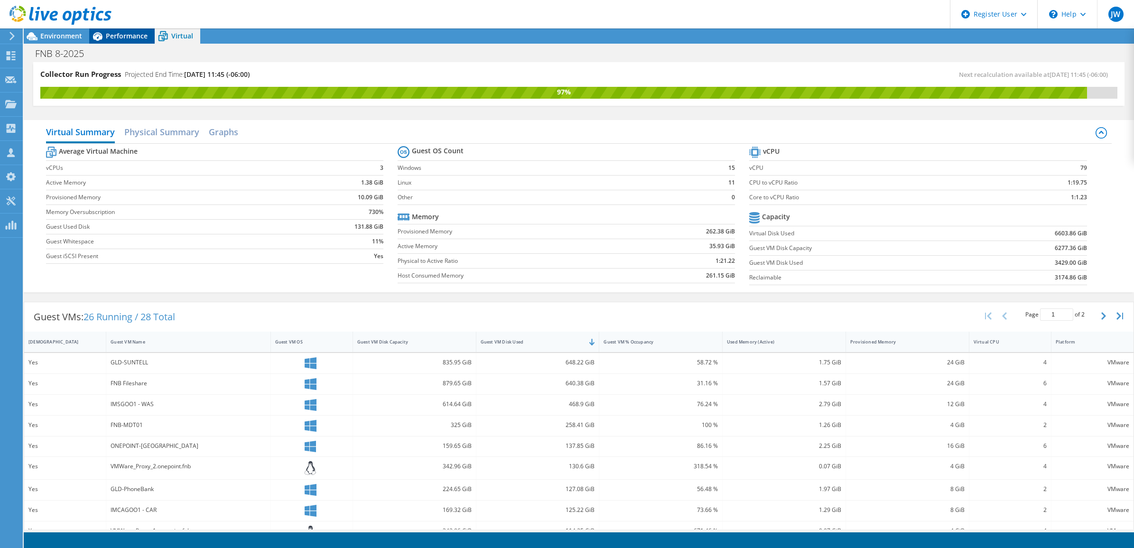
click at [131, 38] on span "Performance" at bounding box center [127, 35] width 42 height 9
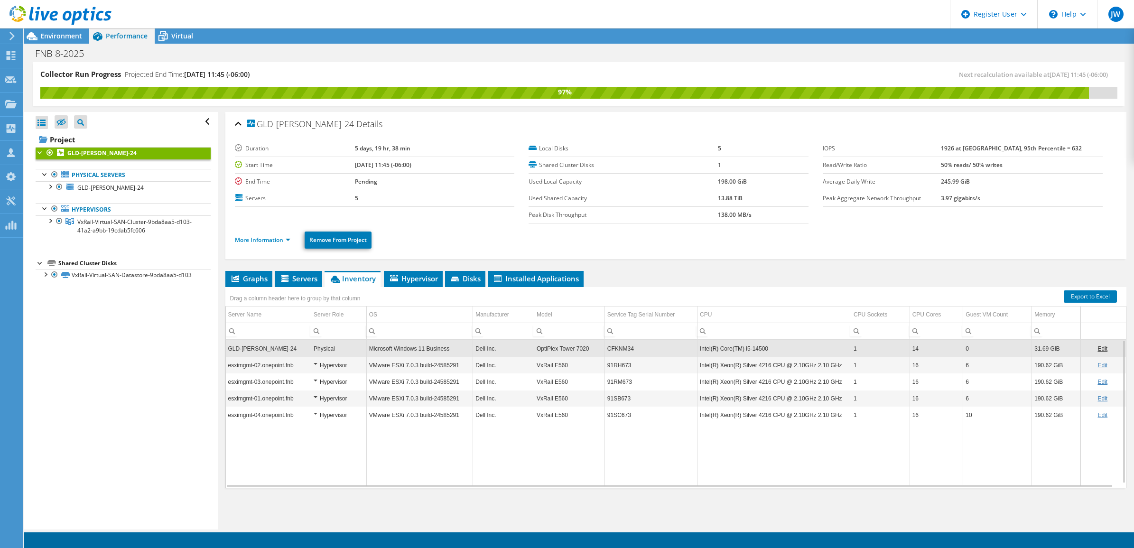
click at [572, 20] on header "JW Dell User [PERSON_NAME] [PERSON_NAME][EMAIL_ADDRESS][DOMAIN_NAME] Dell My Pr…" at bounding box center [567, 14] width 1134 height 28
